Goal: Information Seeking & Learning: Learn about a topic

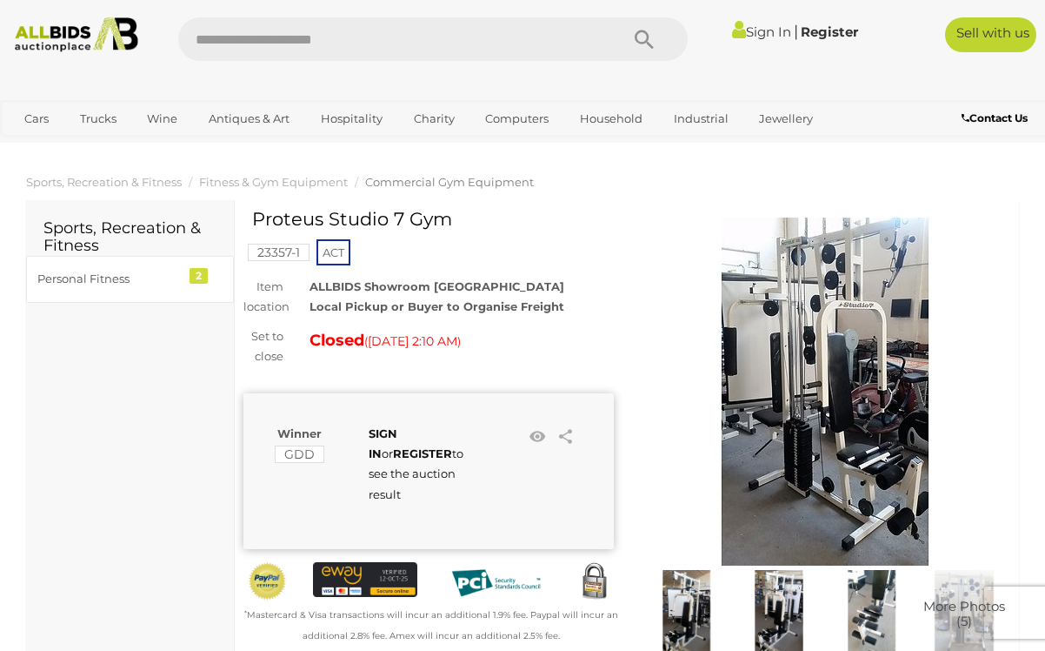
click at [850, 400] on img at bounding box center [825, 391] width 348 height 348
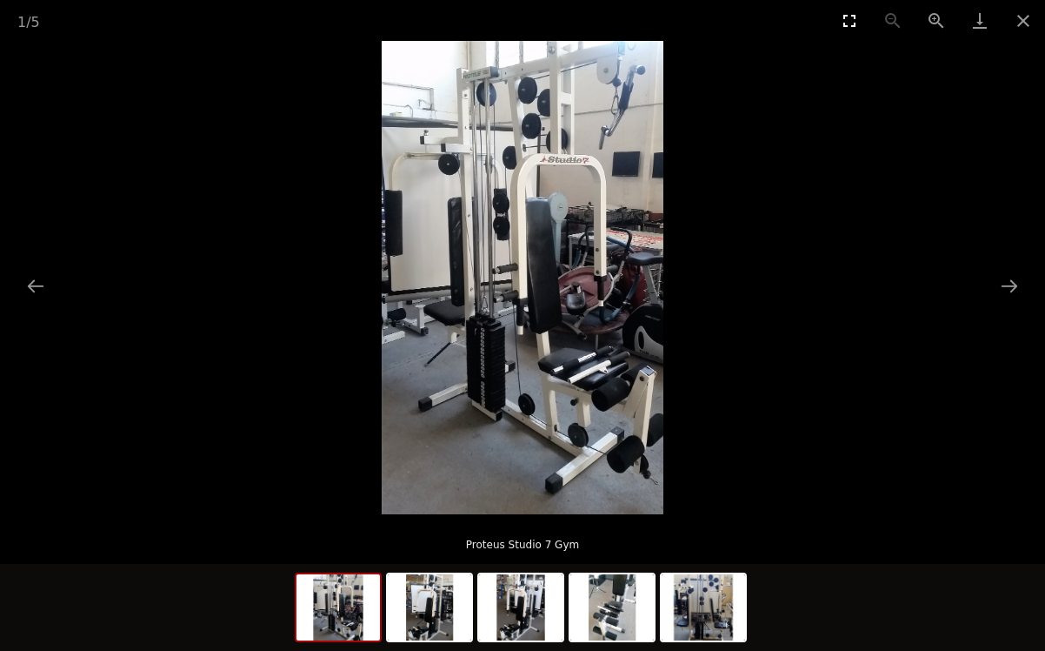
click at [847, 20] on button "Toggle fullscreen" at bounding box center [849, 20] width 43 height 41
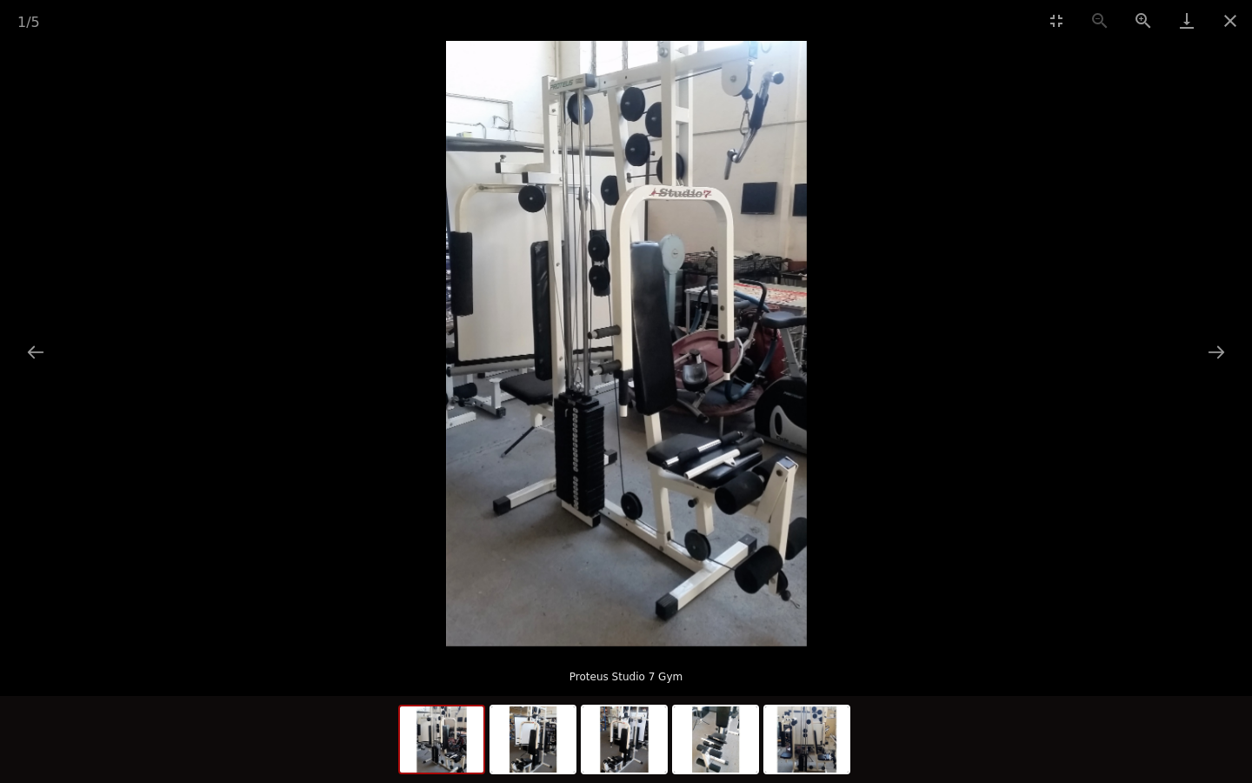
click at [578, 464] on img at bounding box center [626, 343] width 361 height 605
click at [1045, 345] on button "Next slide" at bounding box center [1217, 352] width 37 height 34
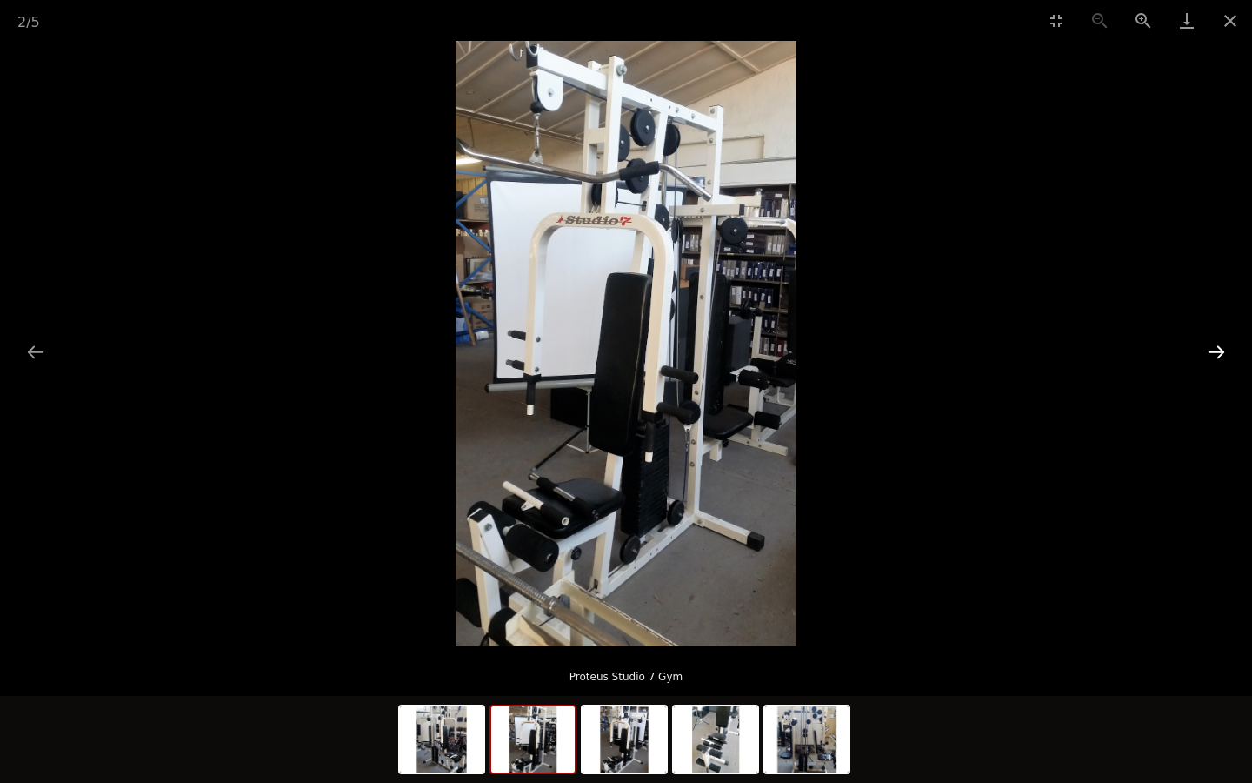
click at [1045, 345] on button "Next slide" at bounding box center [1217, 352] width 37 height 34
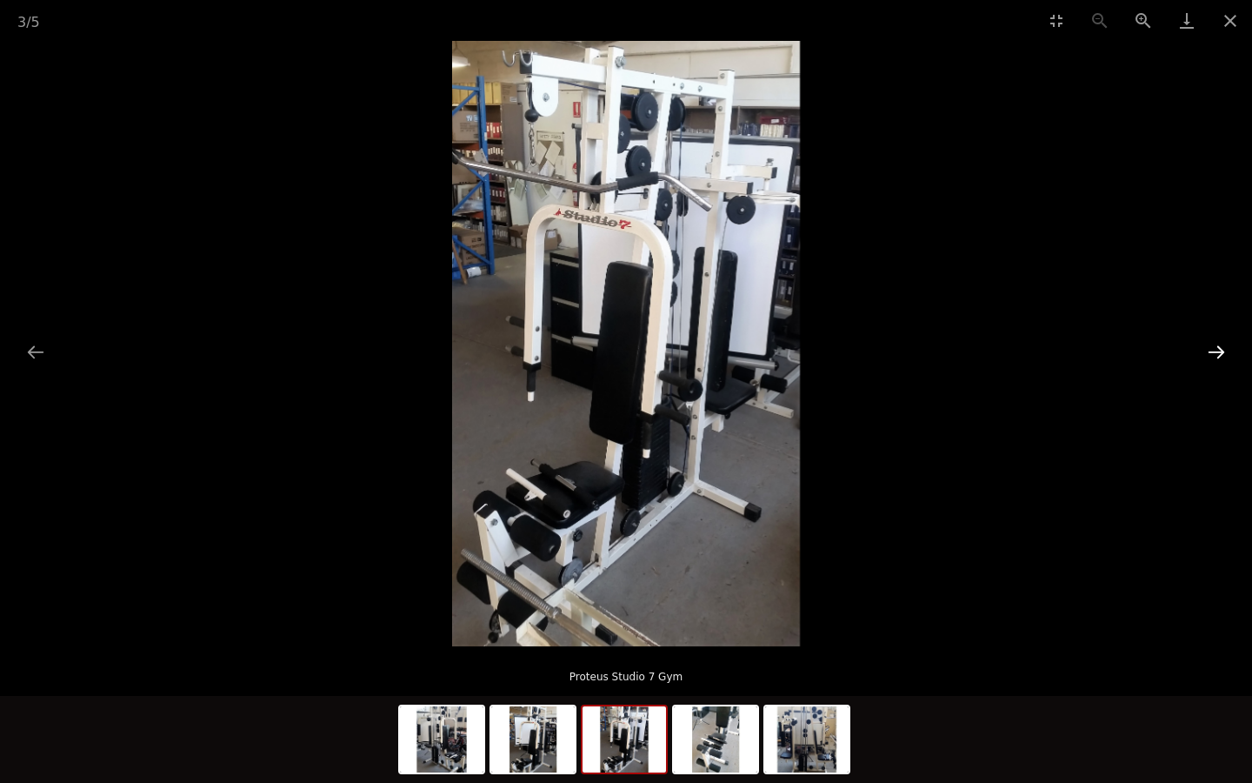
click at [1045, 345] on button "Next slide" at bounding box center [1217, 352] width 37 height 34
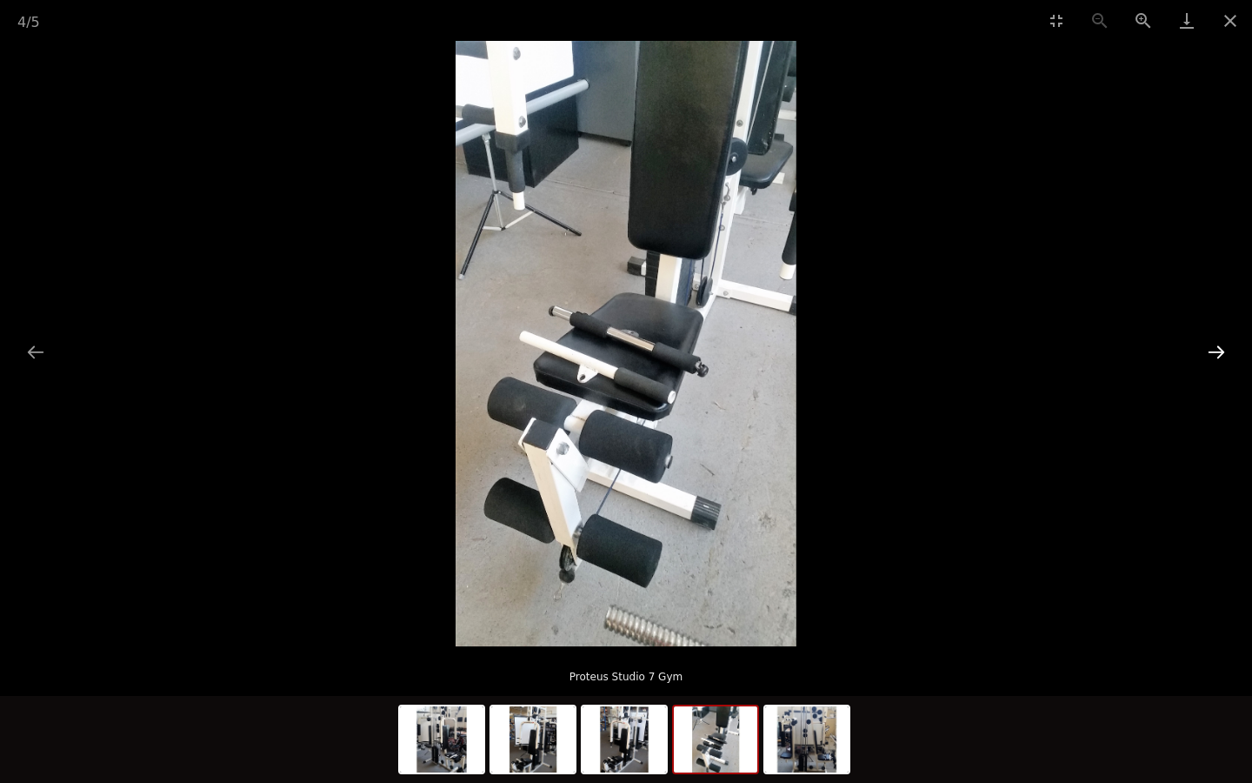
click at [1045, 345] on button "Next slide" at bounding box center [1217, 352] width 37 height 34
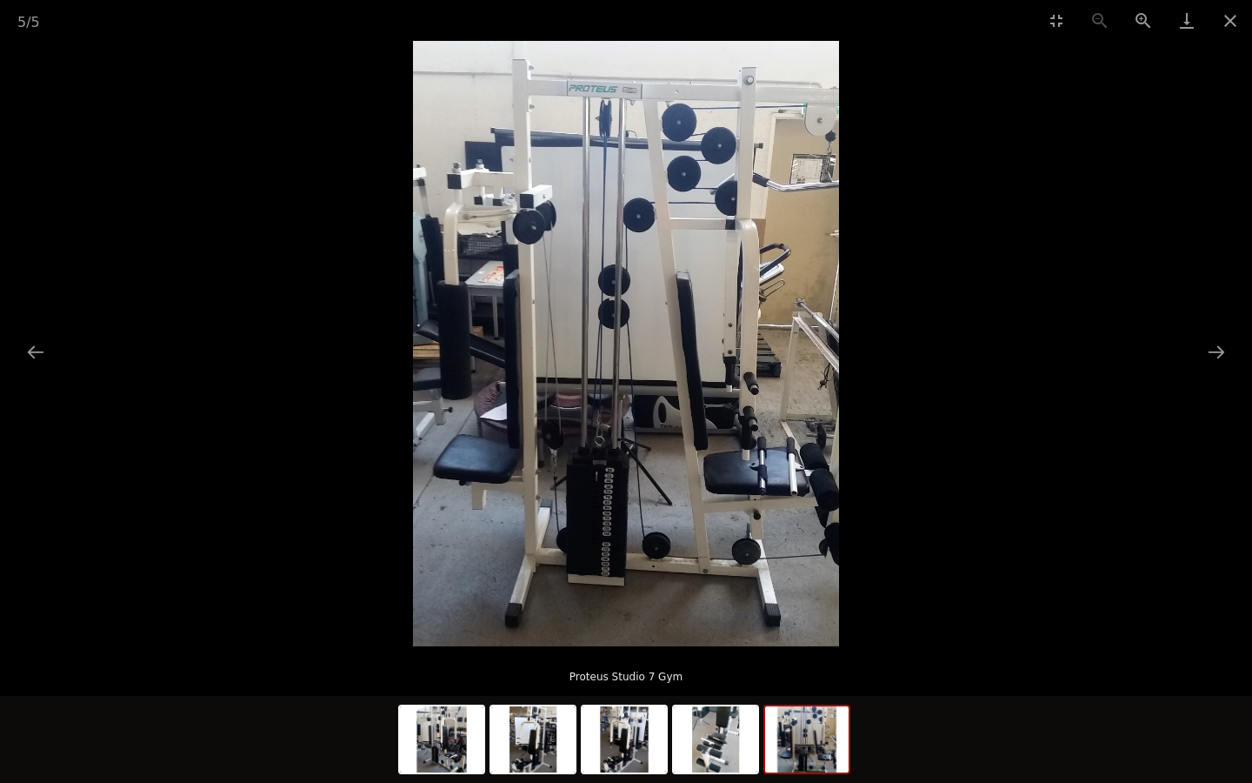
click at [592, 544] on img at bounding box center [626, 343] width 426 height 605
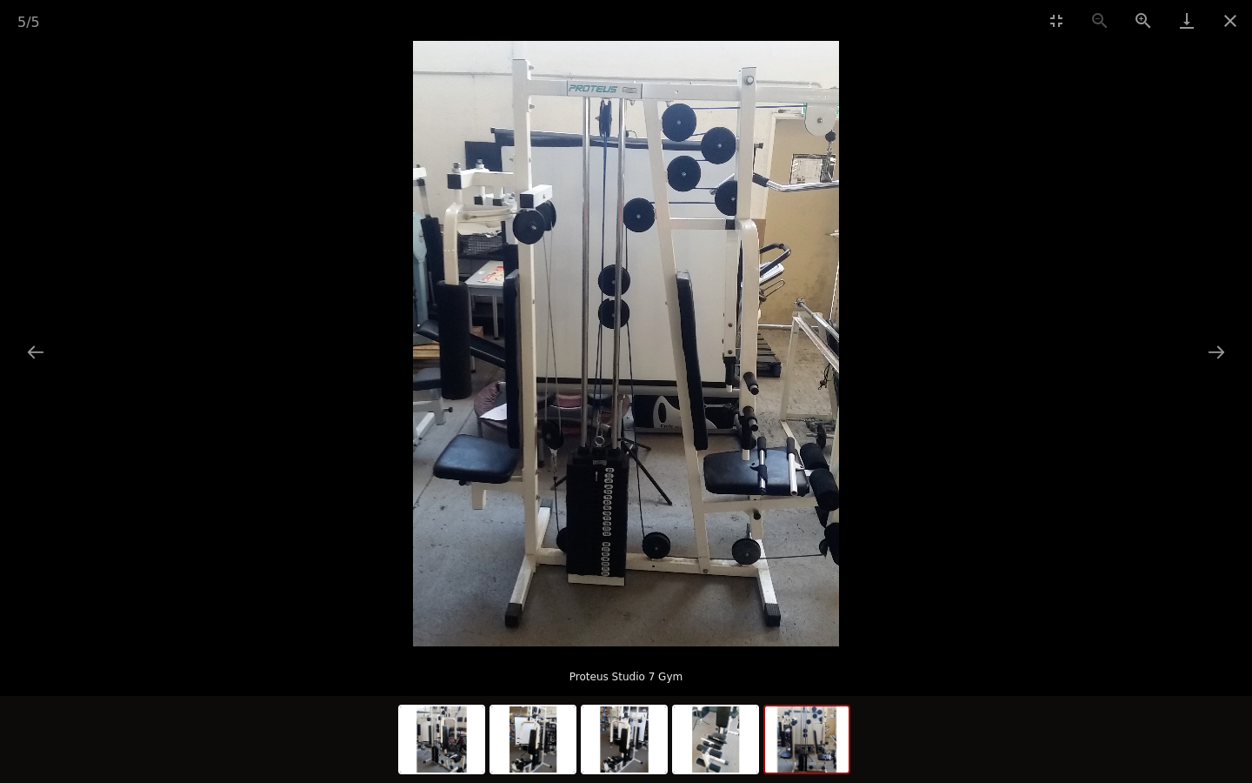
click at [1045, 16] on button "Close gallery" at bounding box center [1230, 20] width 43 height 41
